Goal: Information Seeking & Learning: Learn about a topic

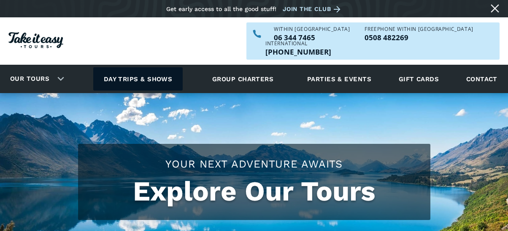
click at [157, 67] on link "Day trips & shows" at bounding box center [138, 78] width 90 height 23
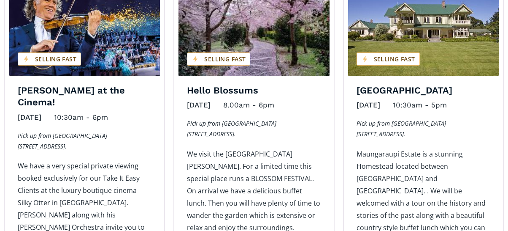
scroll to position [676, 0]
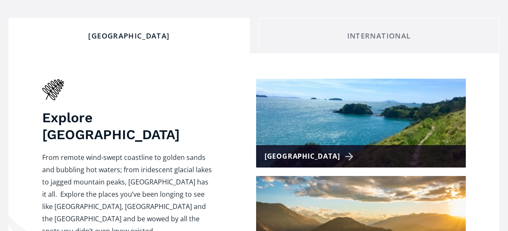
scroll to position [338, 0]
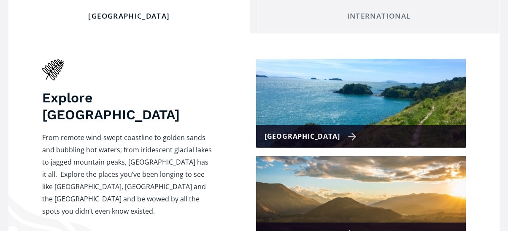
click at [335, 130] on div "[GEOGRAPHIC_DATA]" at bounding box center [311, 136] width 92 height 12
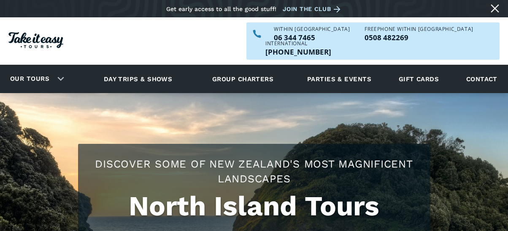
checkbox input "true"
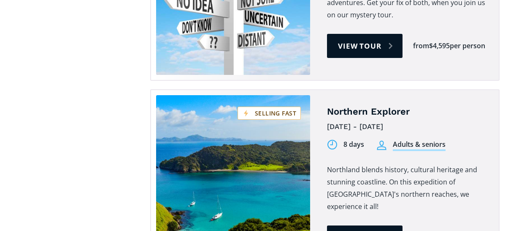
scroll to position [1520, 0]
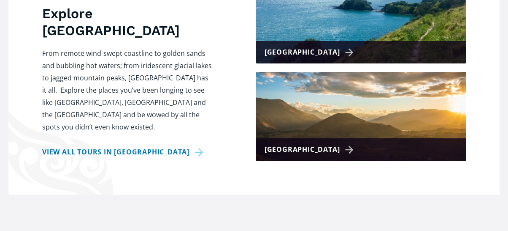
scroll to position [422, 0]
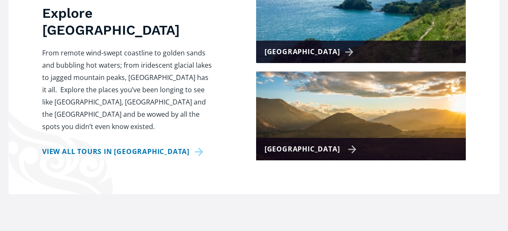
click at [334, 143] on div "[GEOGRAPHIC_DATA]" at bounding box center [311, 149] width 92 height 12
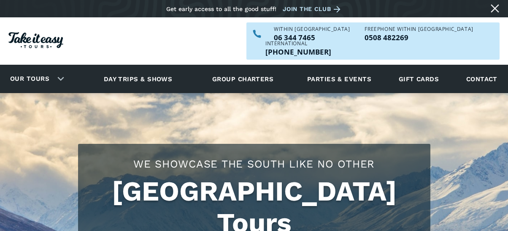
checkbox input "true"
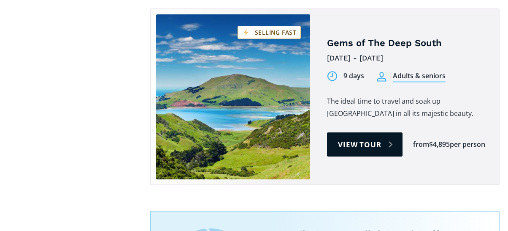
scroll to position [1014, 0]
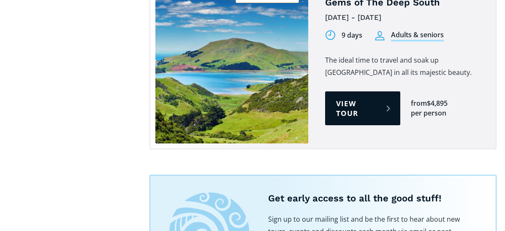
scroll to position [1014, 0]
